Goal: Navigation & Orientation: Find specific page/section

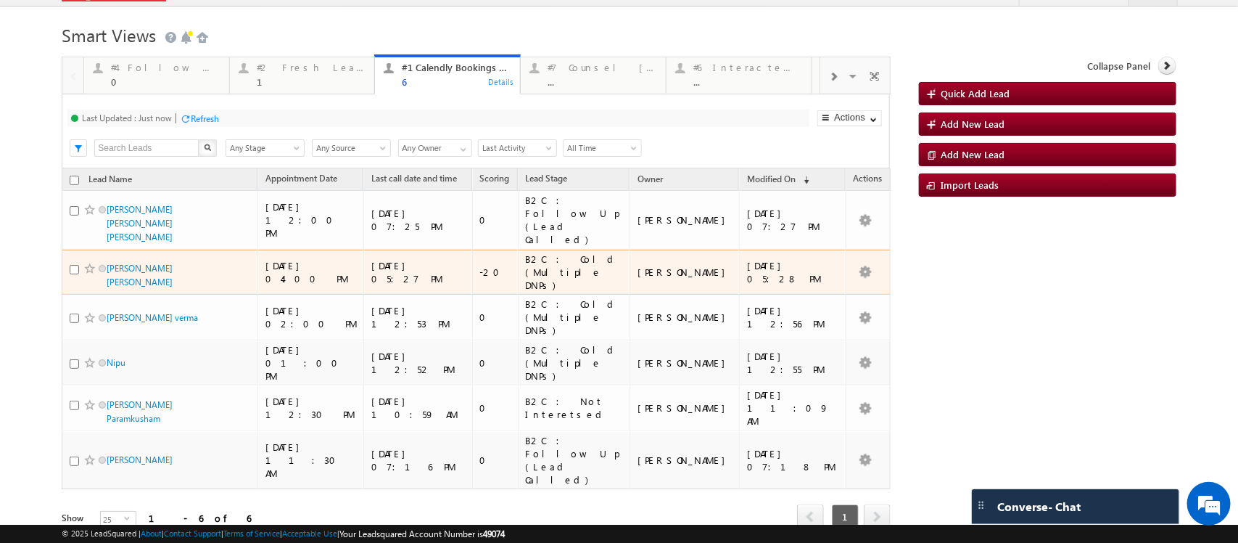
scroll to position [42, 0]
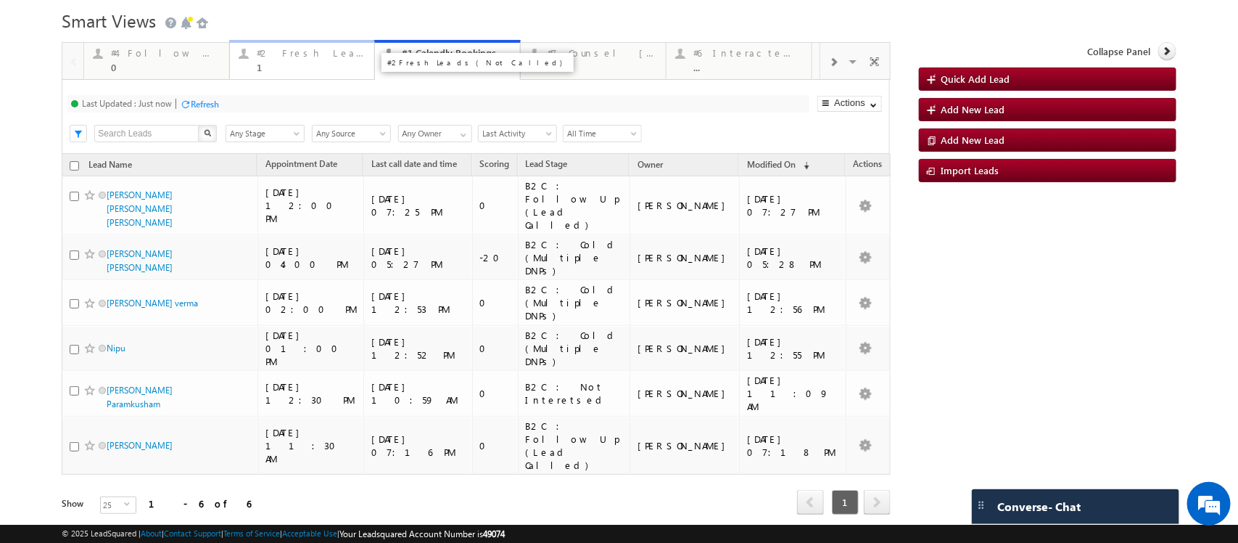
click at [281, 54] on div "#2 Fresh Leads (Not Called)" at bounding box center [311, 53] width 109 height 12
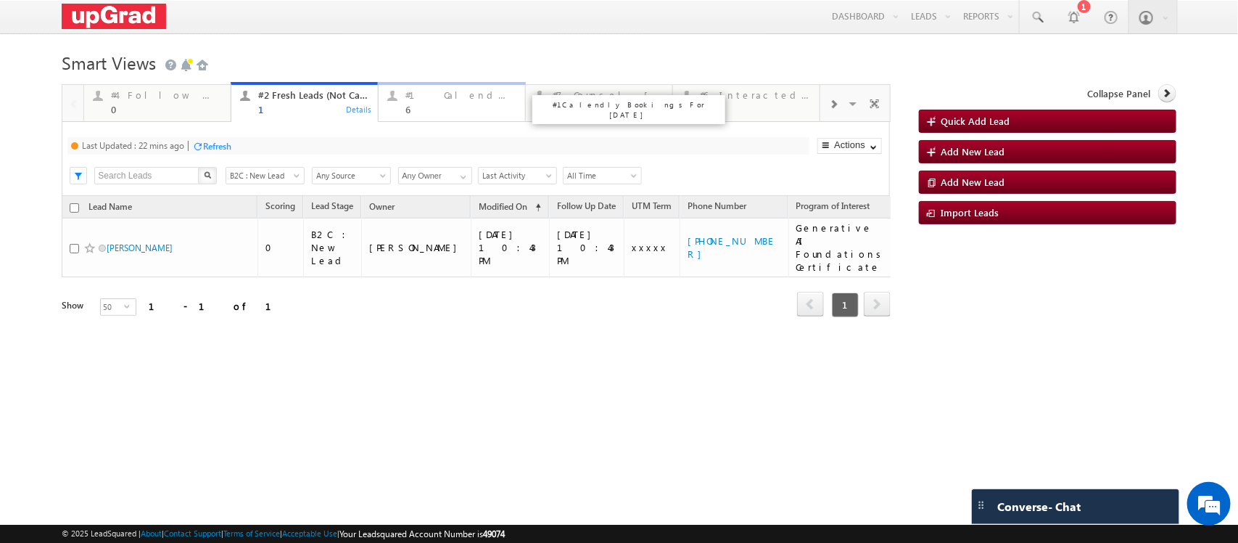
click at [436, 99] on div "#1 Calendly Bookings For [DATE]" at bounding box center [461, 95] width 111 height 12
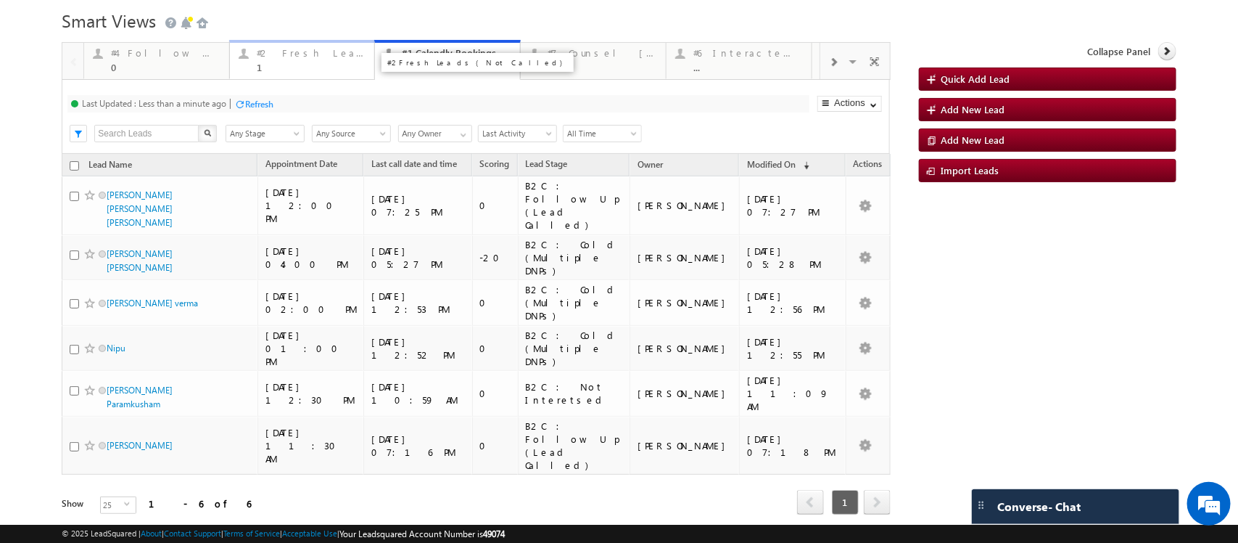
click at [289, 60] on div "#2 Fresh Leads (Not Called) 1" at bounding box center [311, 58] width 109 height 28
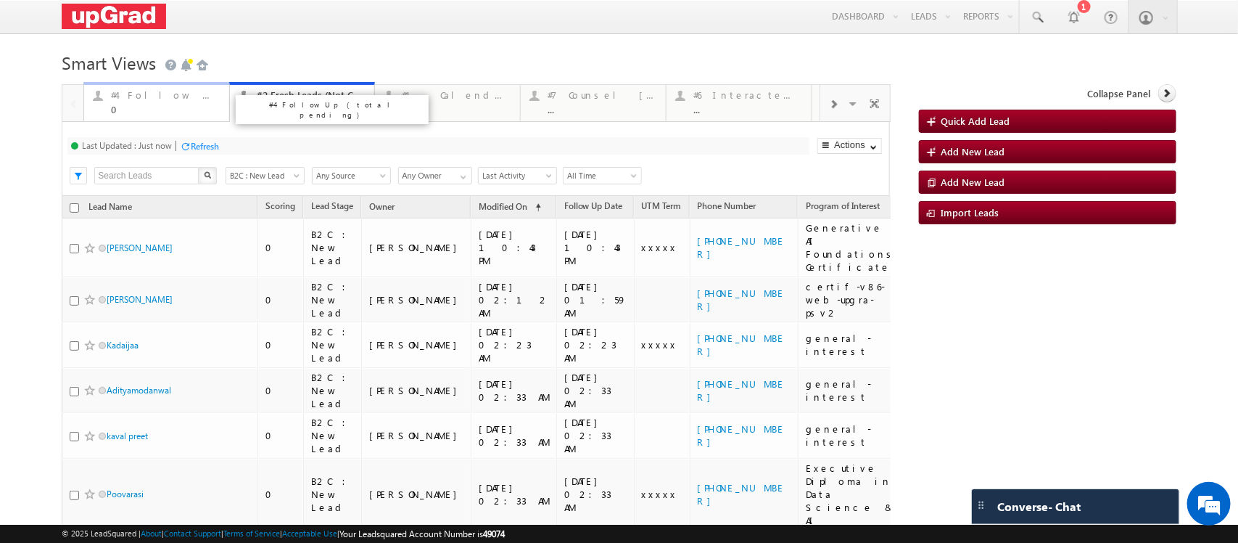
click at [136, 110] on div "0" at bounding box center [165, 109] width 109 height 11
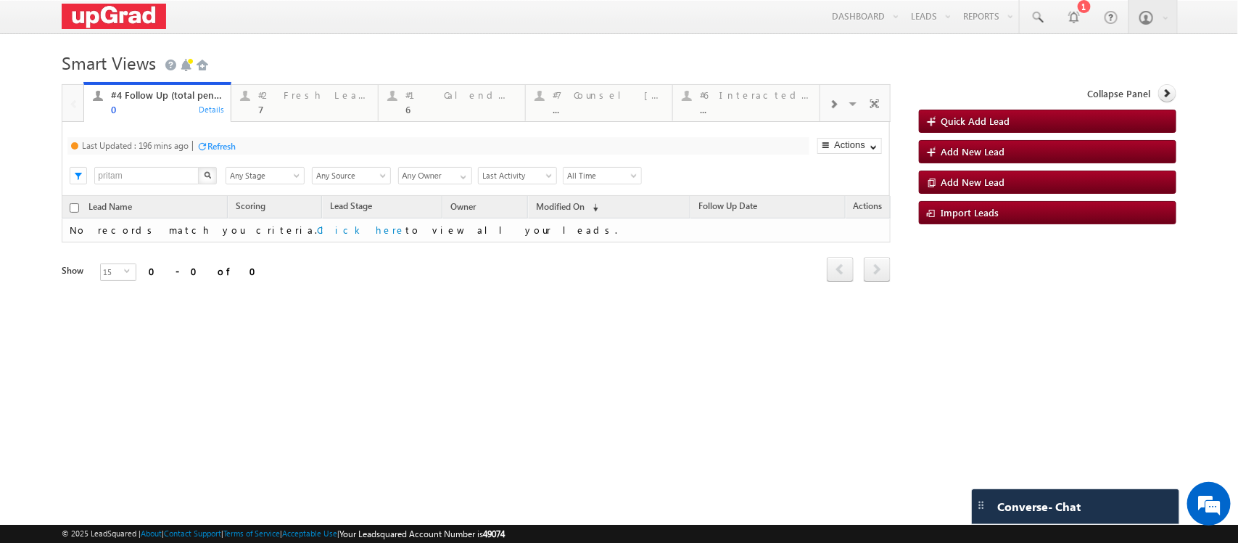
click at [292, 107] on div "7" at bounding box center [313, 109] width 111 height 11
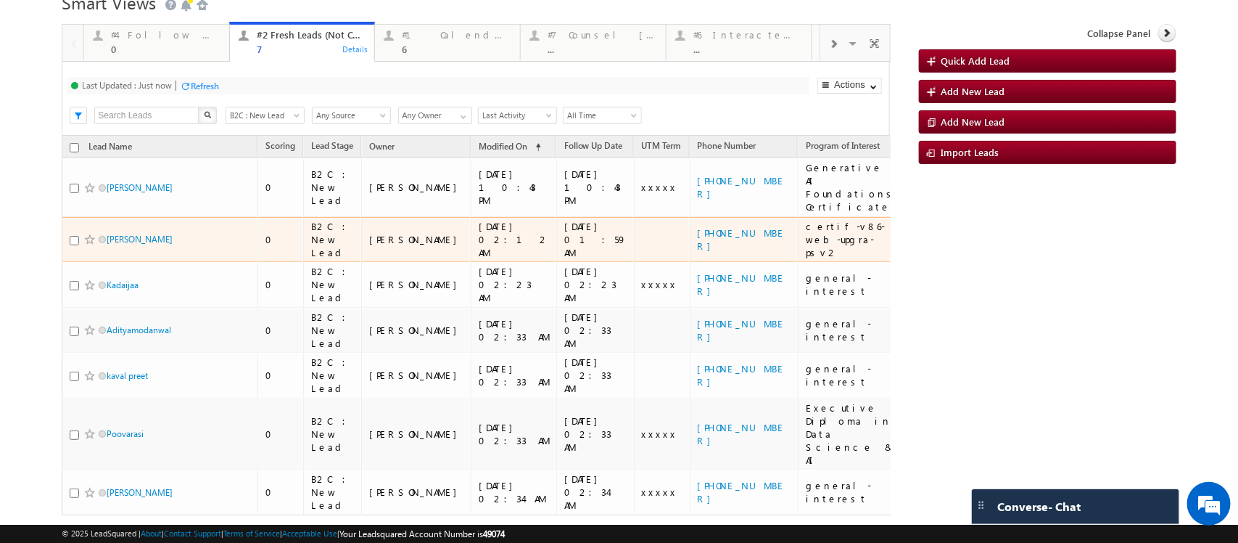
scroll to position [0, 0]
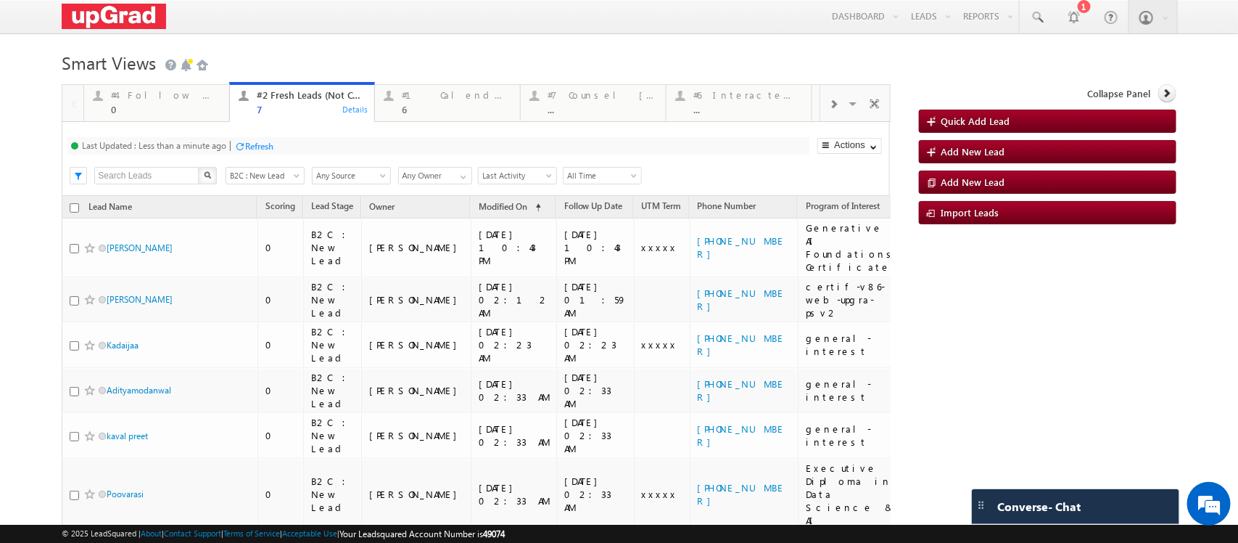
click at [820, 120] on div at bounding box center [833, 103] width 27 height 33
click at [829, 110] on span at bounding box center [833, 105] width 9 height 12
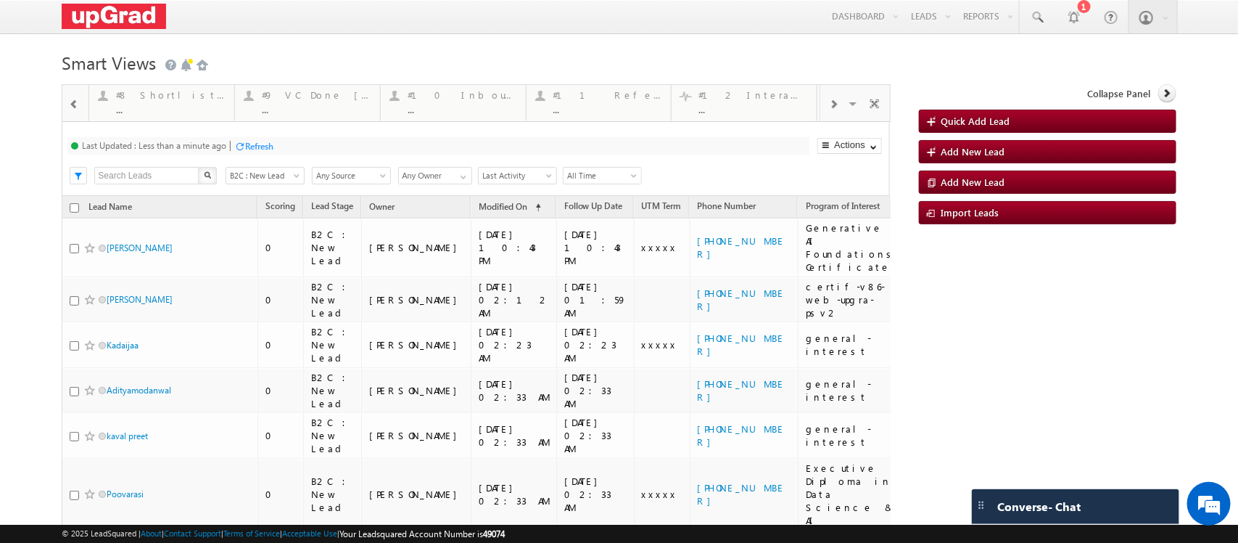
click at [829, 110] on span at bounding box center [833, 105] width 9 height 12
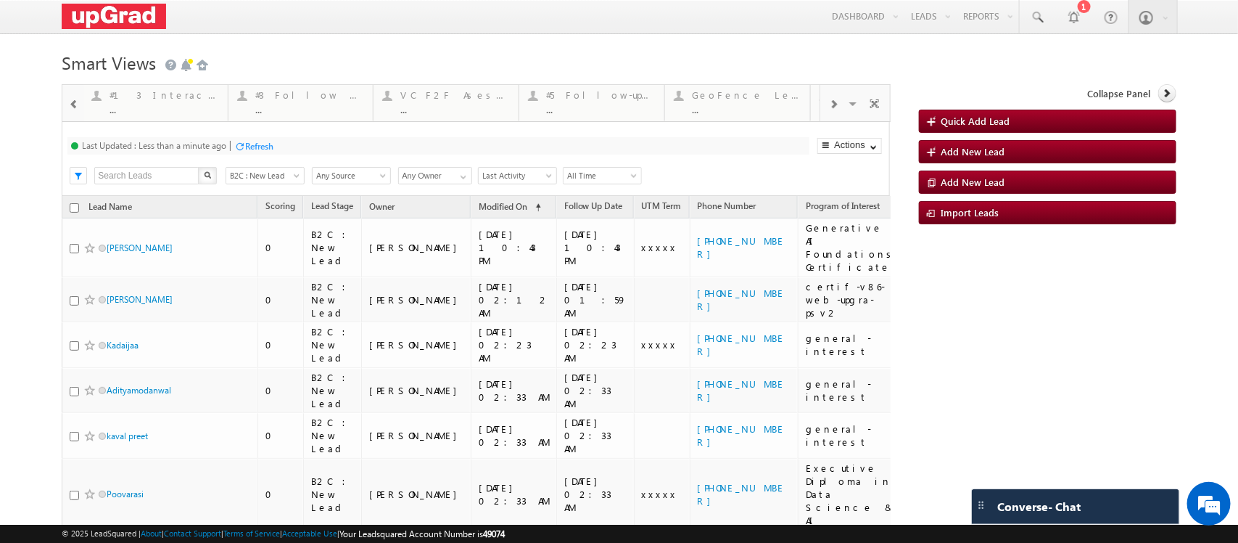
click at [829, 110] on span at bounding box center [833, 105] width 9 height 12
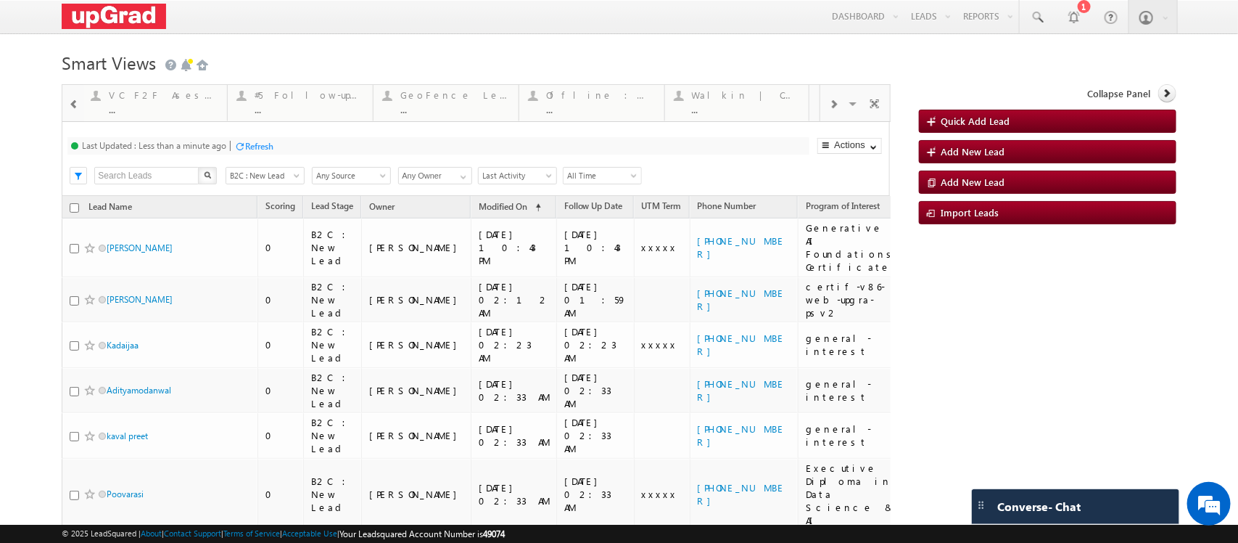
click at [78, 104] on span at bounding box center [74, 105] width 10 height 12
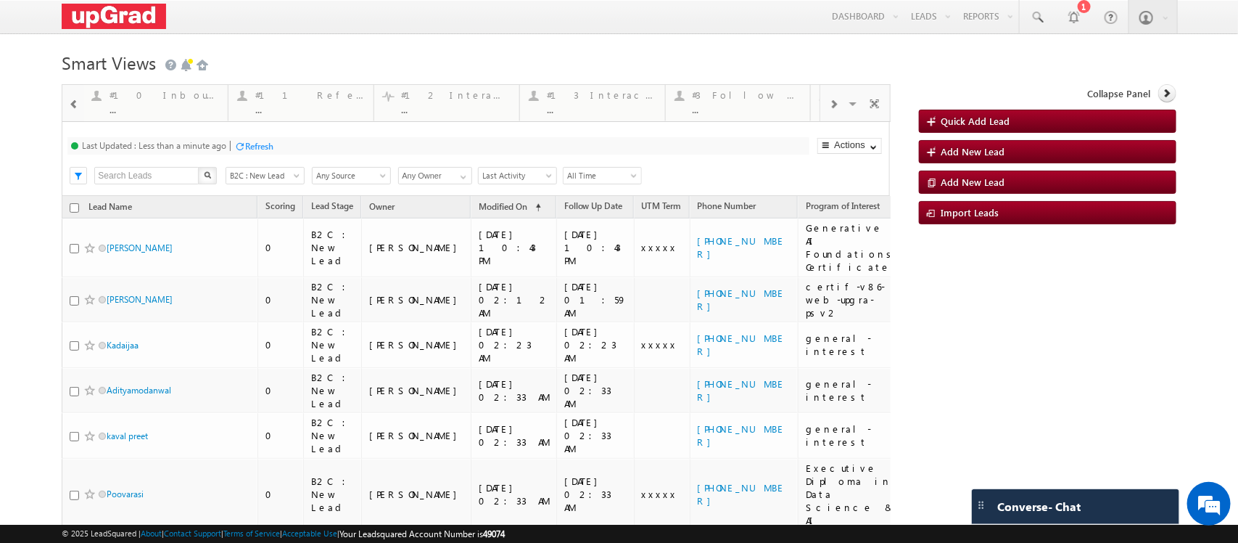
click at [78, 104] on span at bounding box center [74, 105] width 10 height 12
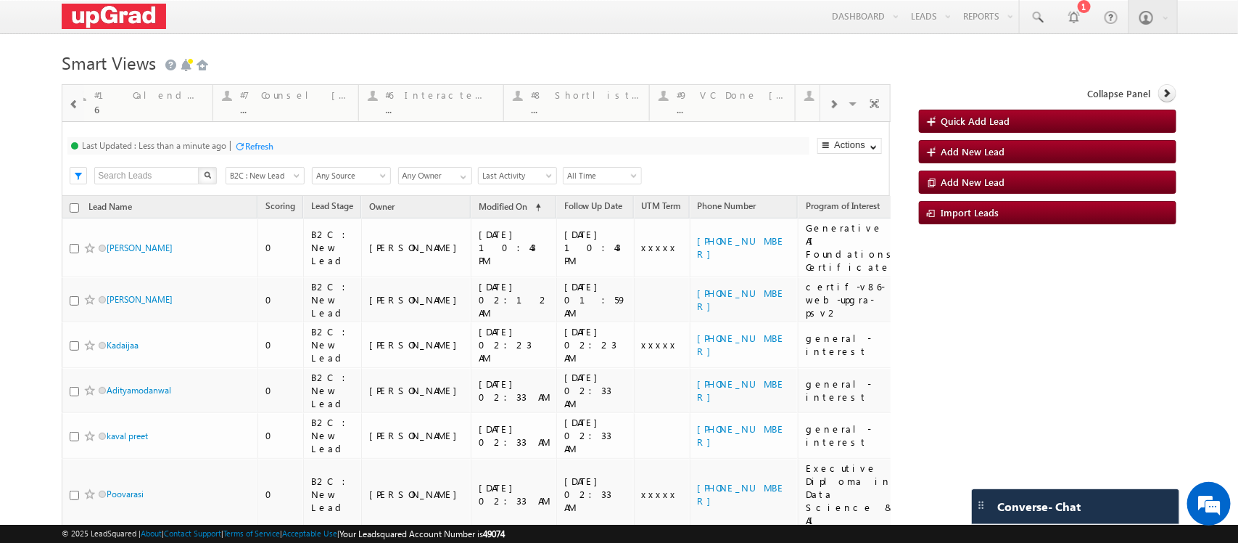
click at [78, 104] on span at bounding box center [74, 105] width 10 height 12
click at [78, 104] on div at bounding box center [72, 102] width 21 height 35
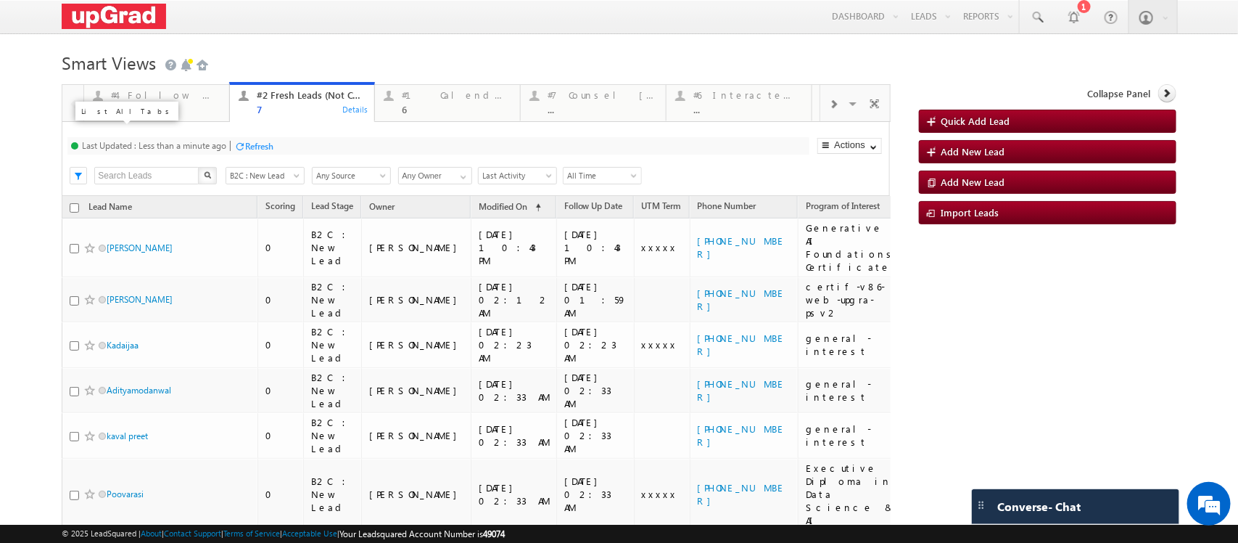
click at [847, 121] on span at bounding box center [854, 106] width 15 height 30
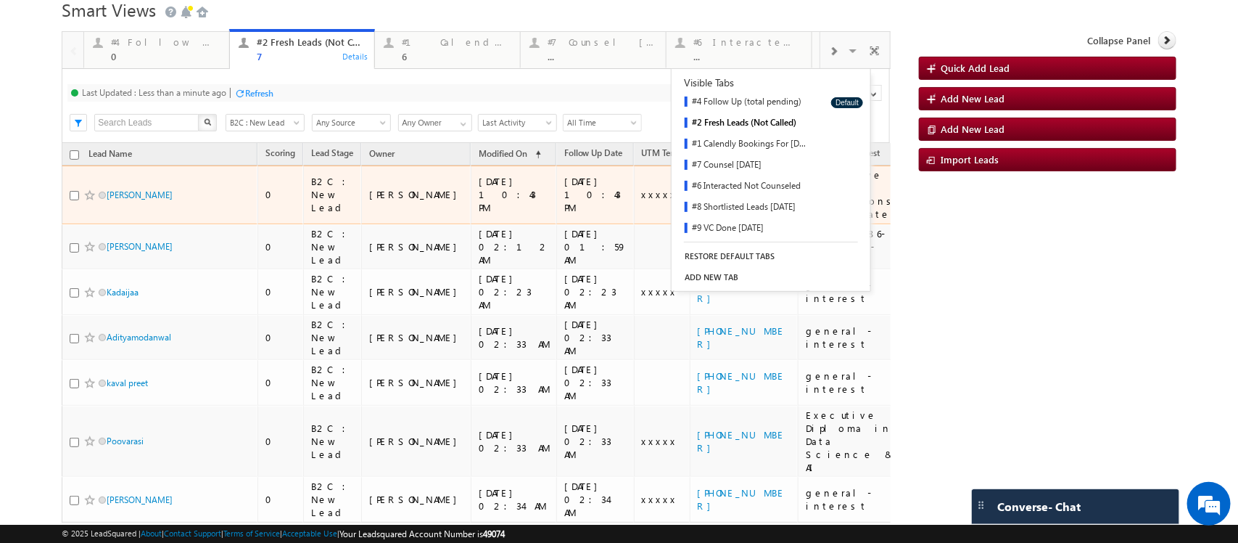
scroll to position [102, 0]
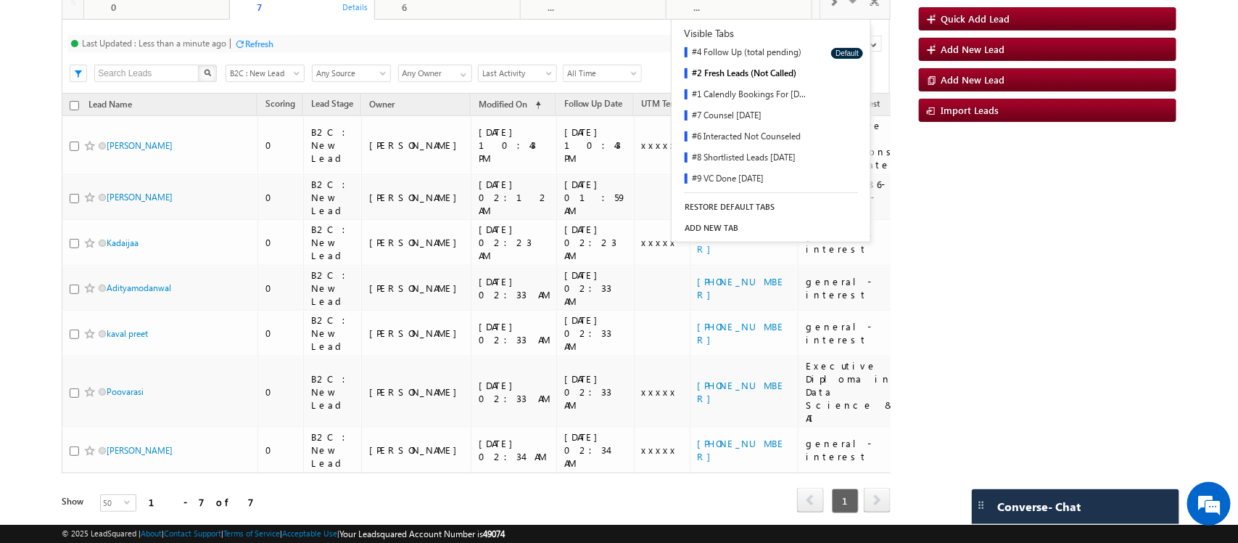
click at [1066, 371] on div "#4 Follow Up (total pending) 0 Details #2 Fresh Leads (Not Called) 7 Details #1…" at bounding box center [619, 267] width 1114 height 571
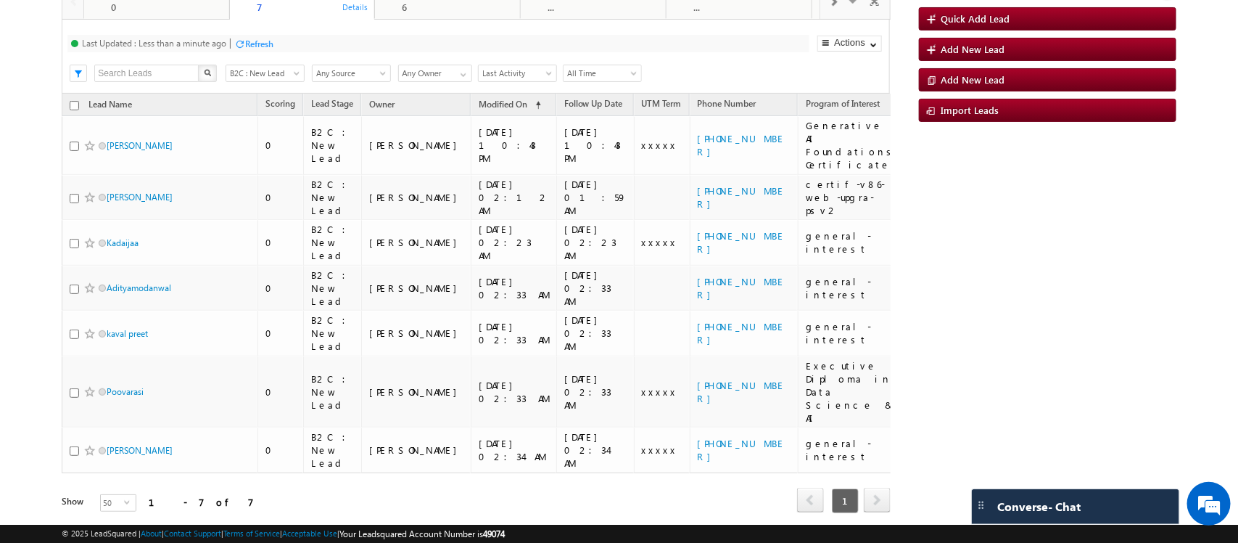
click at [16, 297] on body "Menu [PERSON_NAME] ritu. raj@u pgrad .com Settings" at bounding box center [619, 225] width 1238 height 655
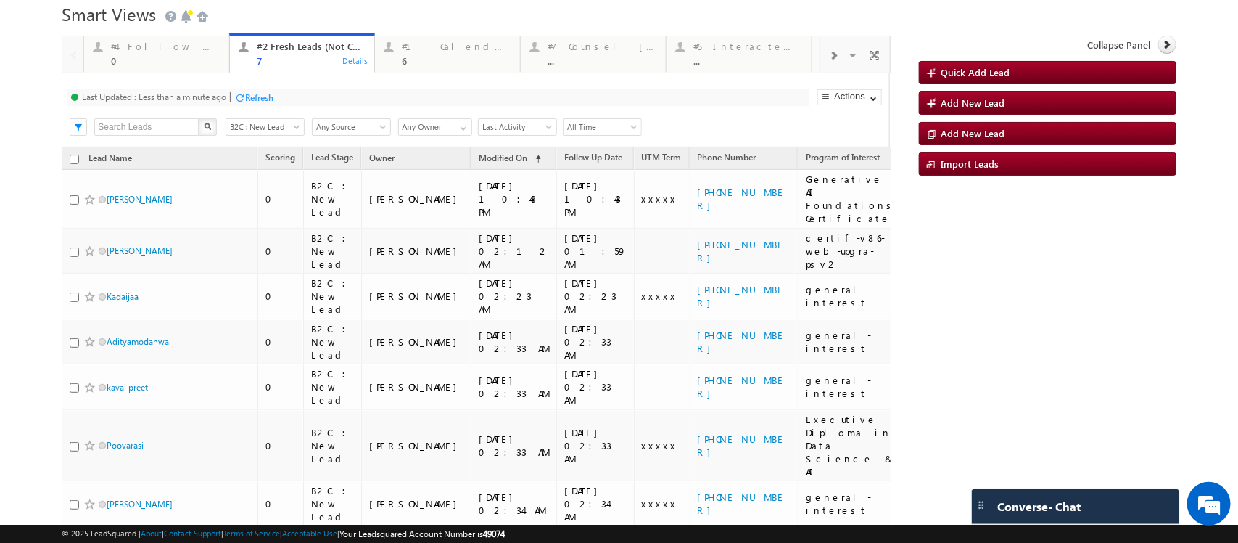
scroll to position [0, 0]
